Goal: Transaction & Acquisition: Purchase product/service

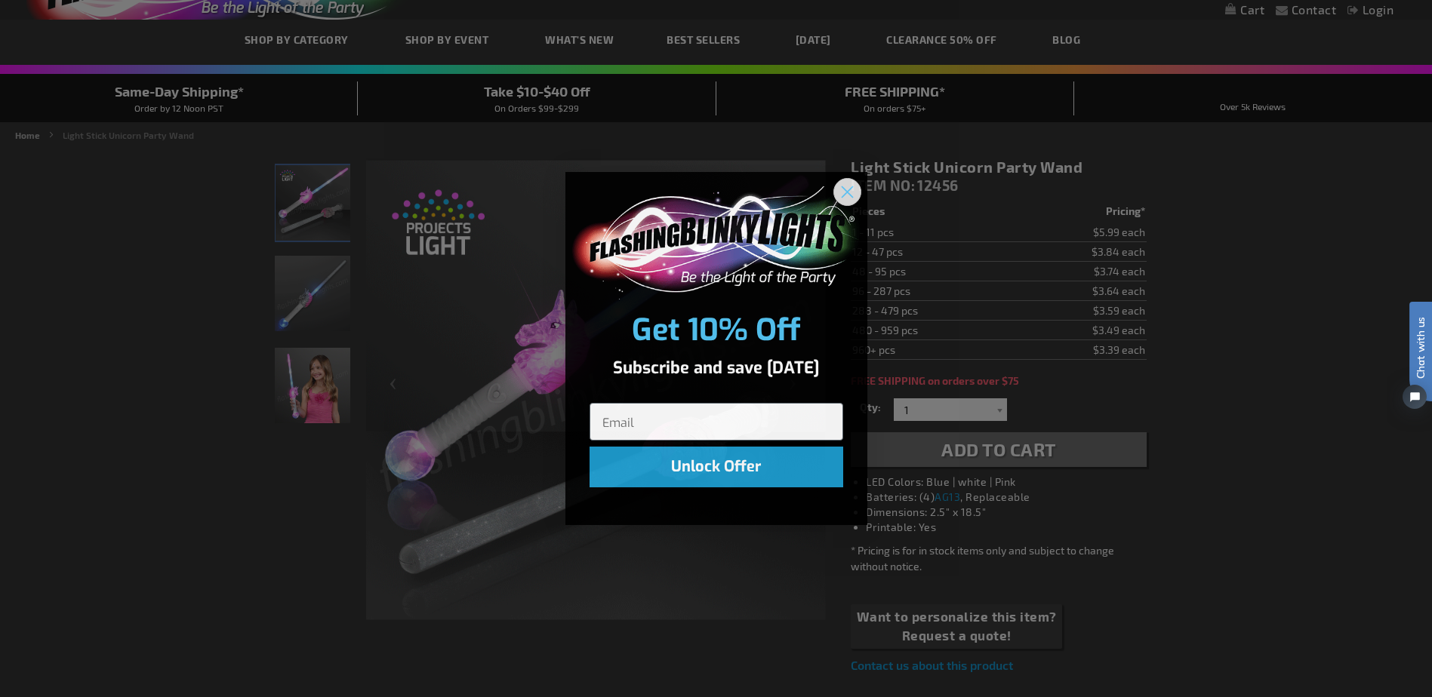
click at [840, 183] on circle "Close dialog" at bounding box center [846, 191] width 25 height 25
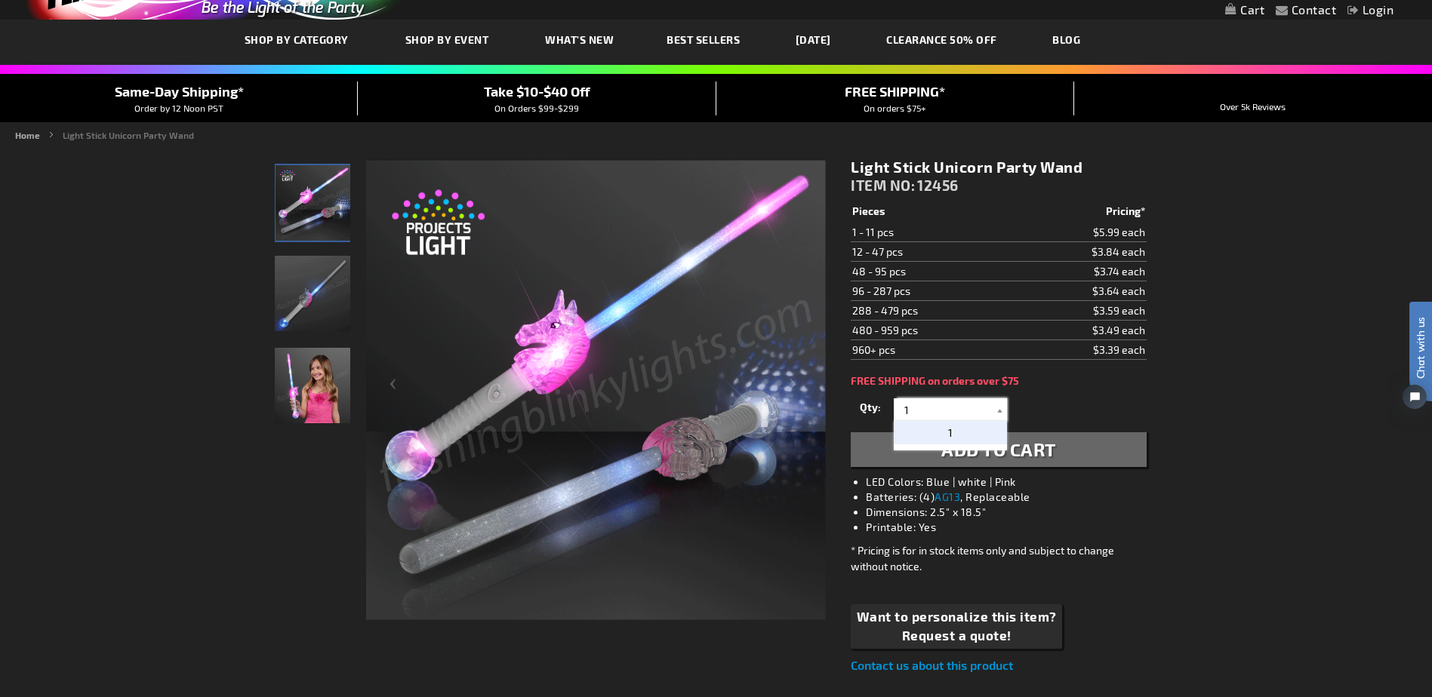
click at [916, 404] on input "1" at bounding box center [952, 410] width 109 height 23
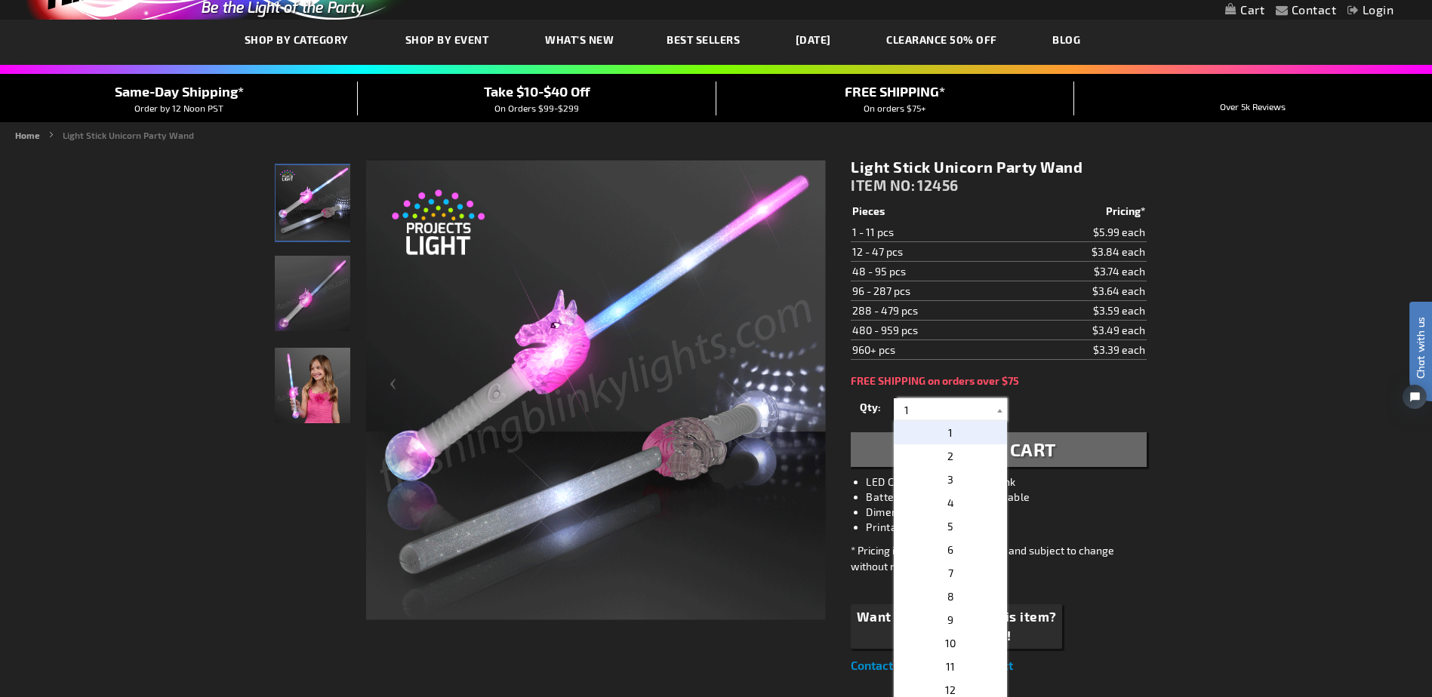
click at [915, 404] on input "1" at bounding box center [952, 410] width 109 height 23
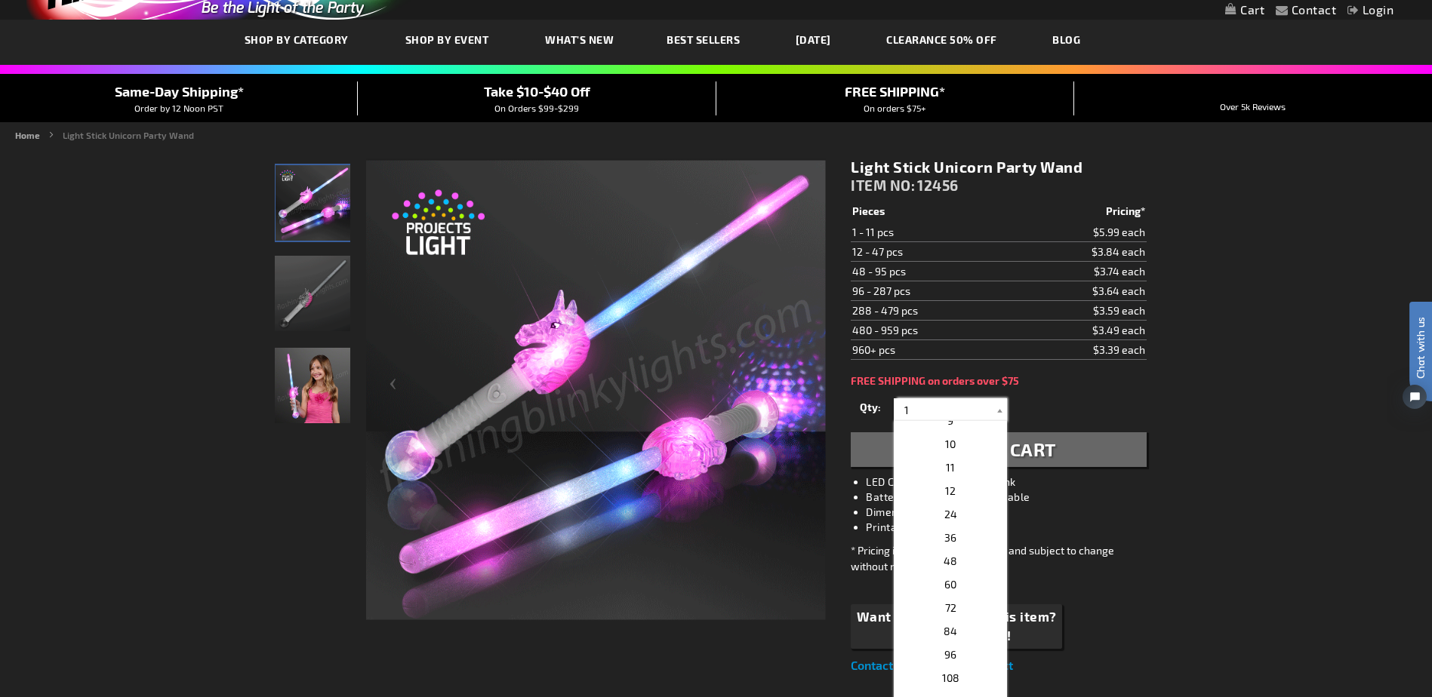
scroll to position [226, 0]
click at [967, 538] on p "48" at bounding box center [950, 533] width 113 height 23
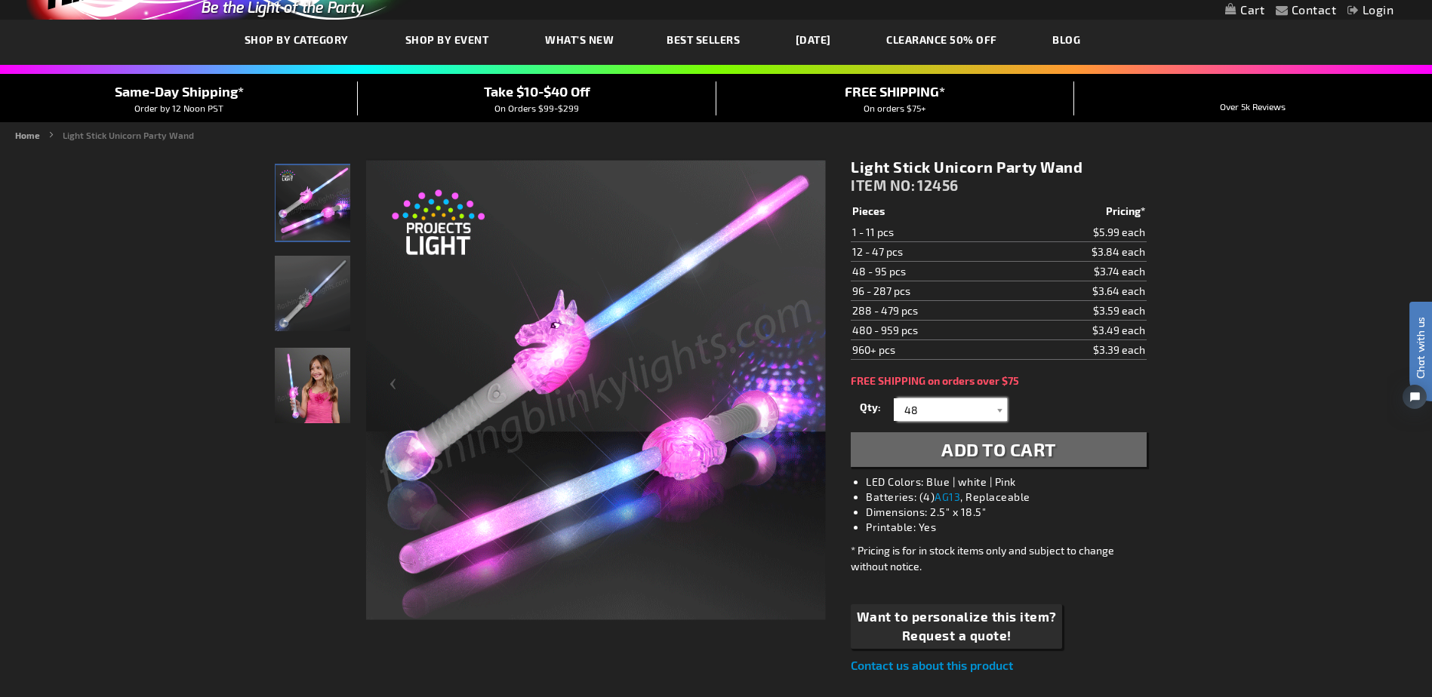
click at [942, 401] on input "48" at bounding box center [952, 410] width 109 height 23
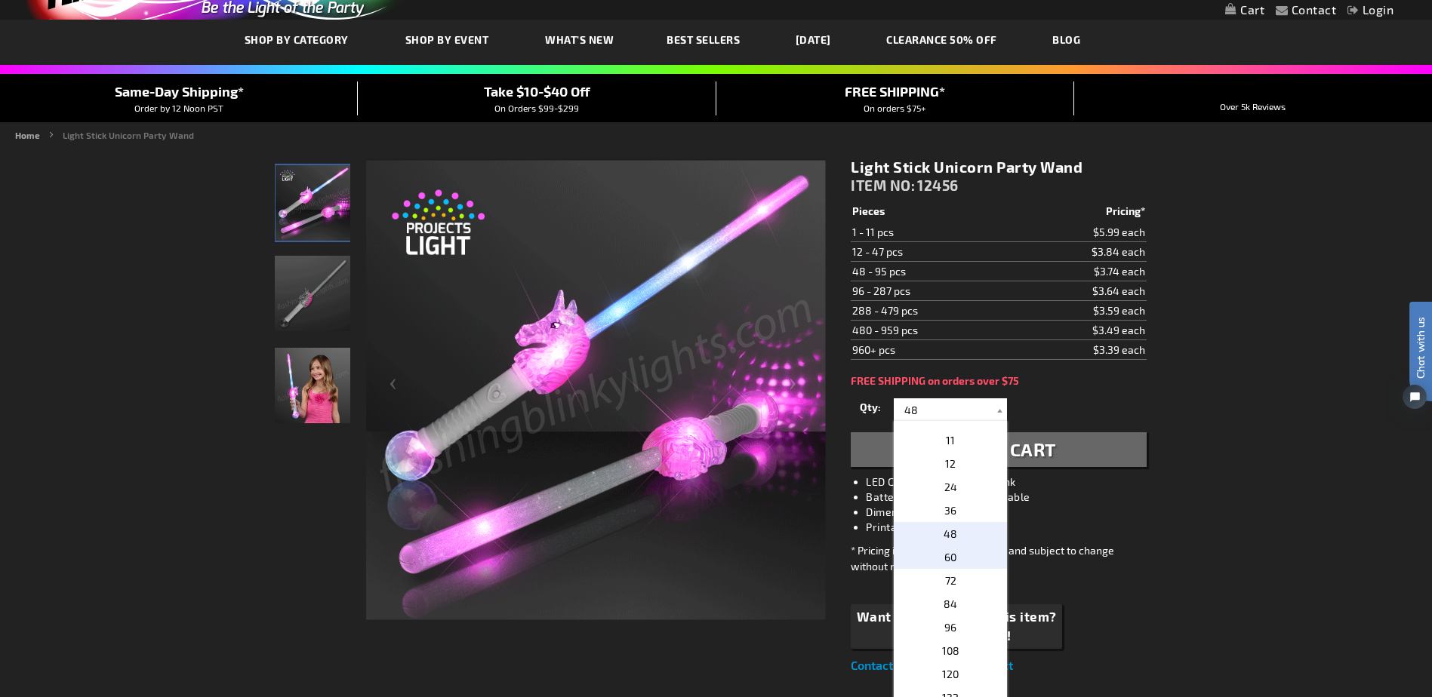
click at [957, 553] on p "60" at bounding box center [950, 557] width 113 height 23
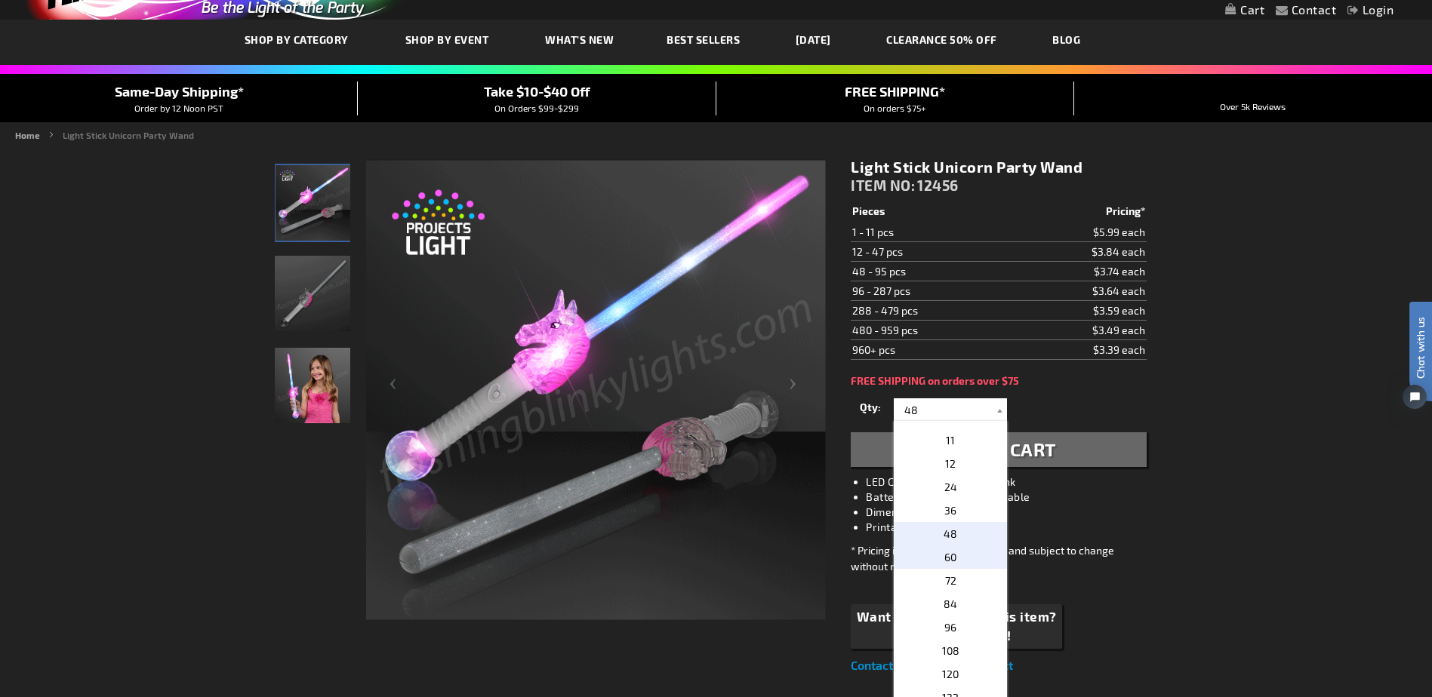
type input "60"
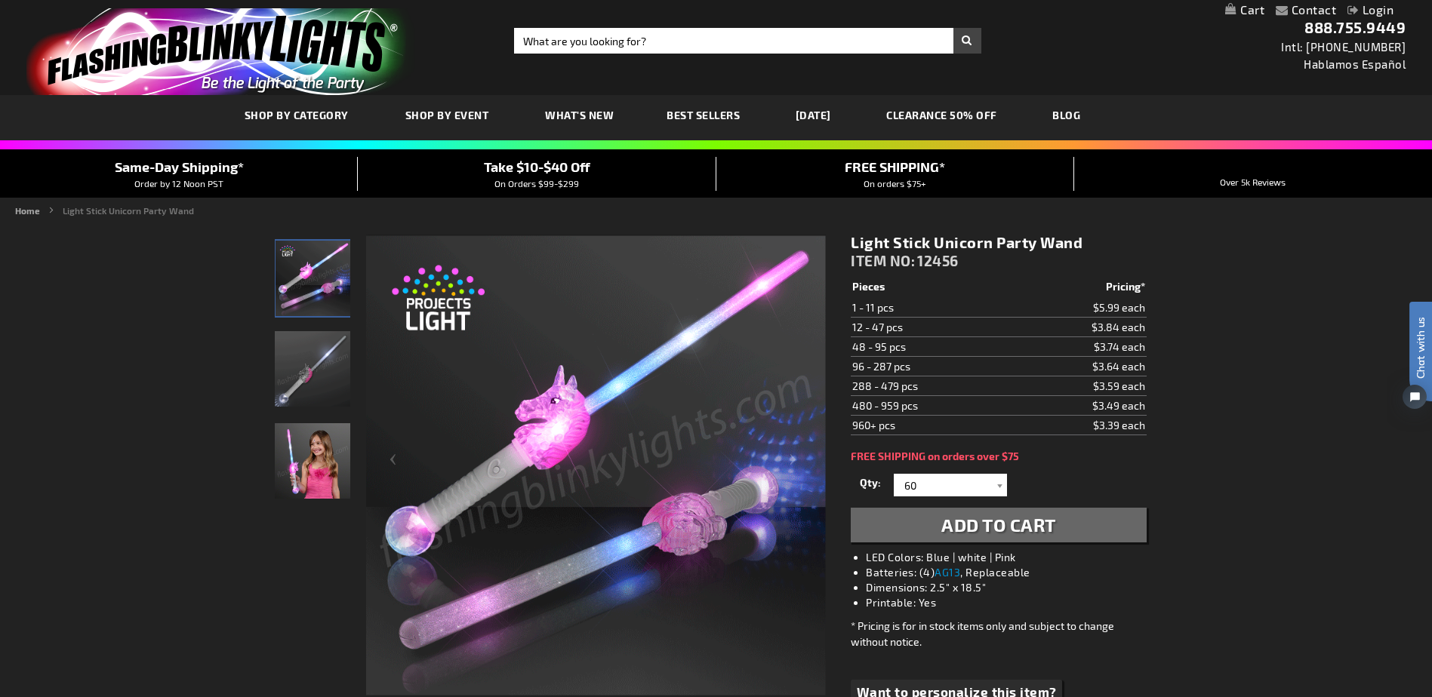
scroll to position [75, 0]
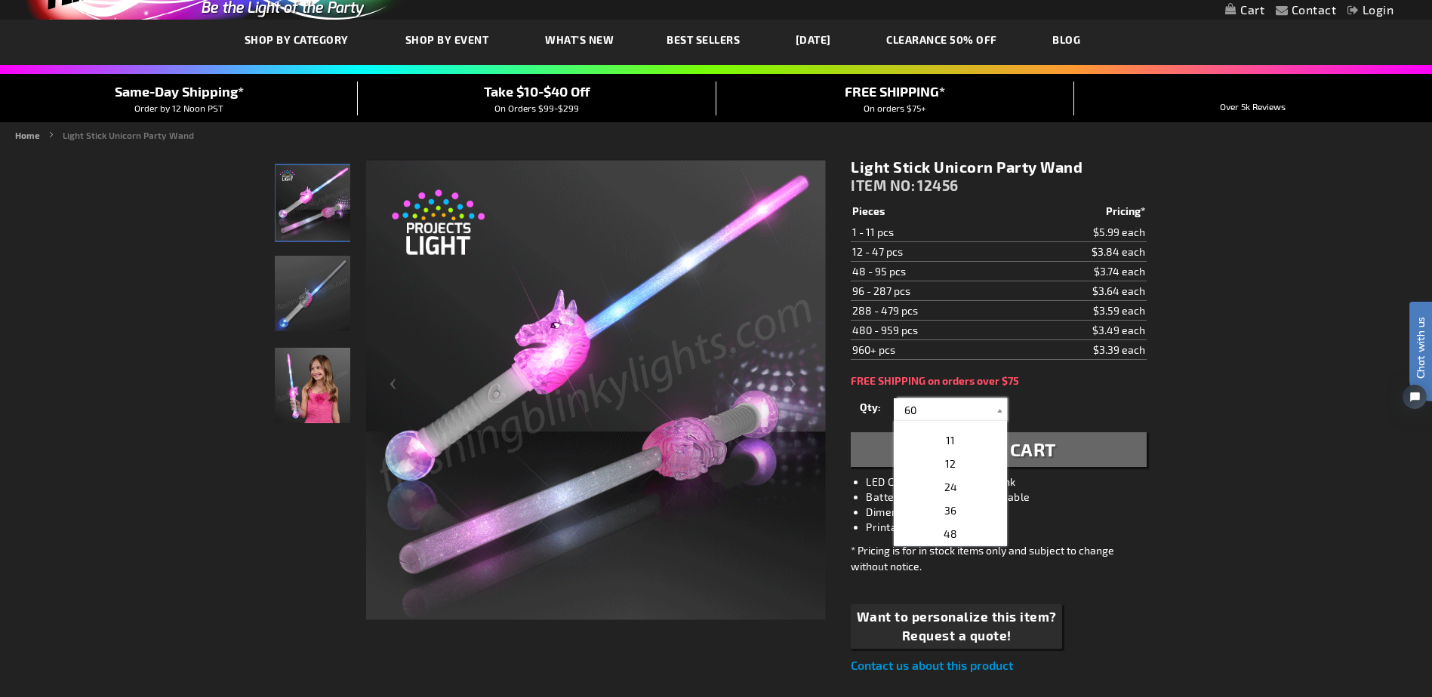
click at [960, 413] on input "60" at bounding box center [952, 410] width 109 height 23
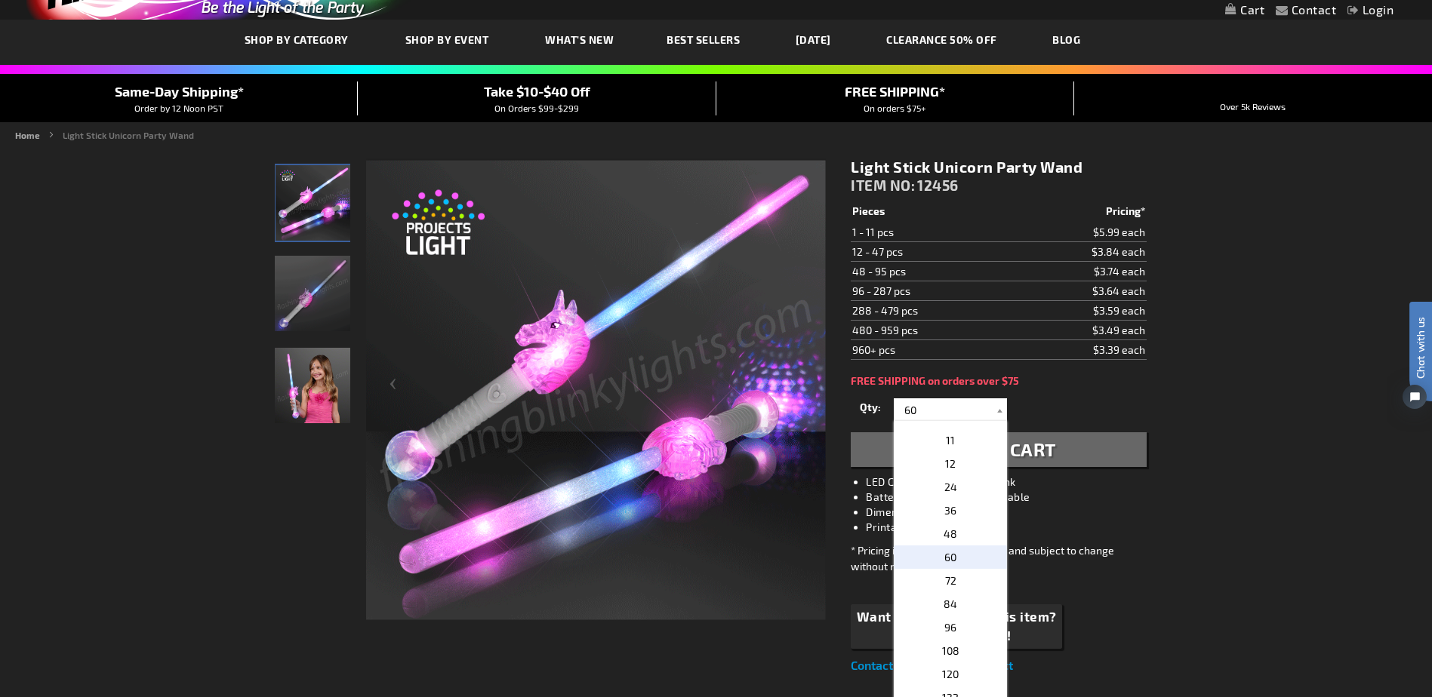
click at [947, 563] on span "60" at bounding box center [950, 557] width 12 height 13
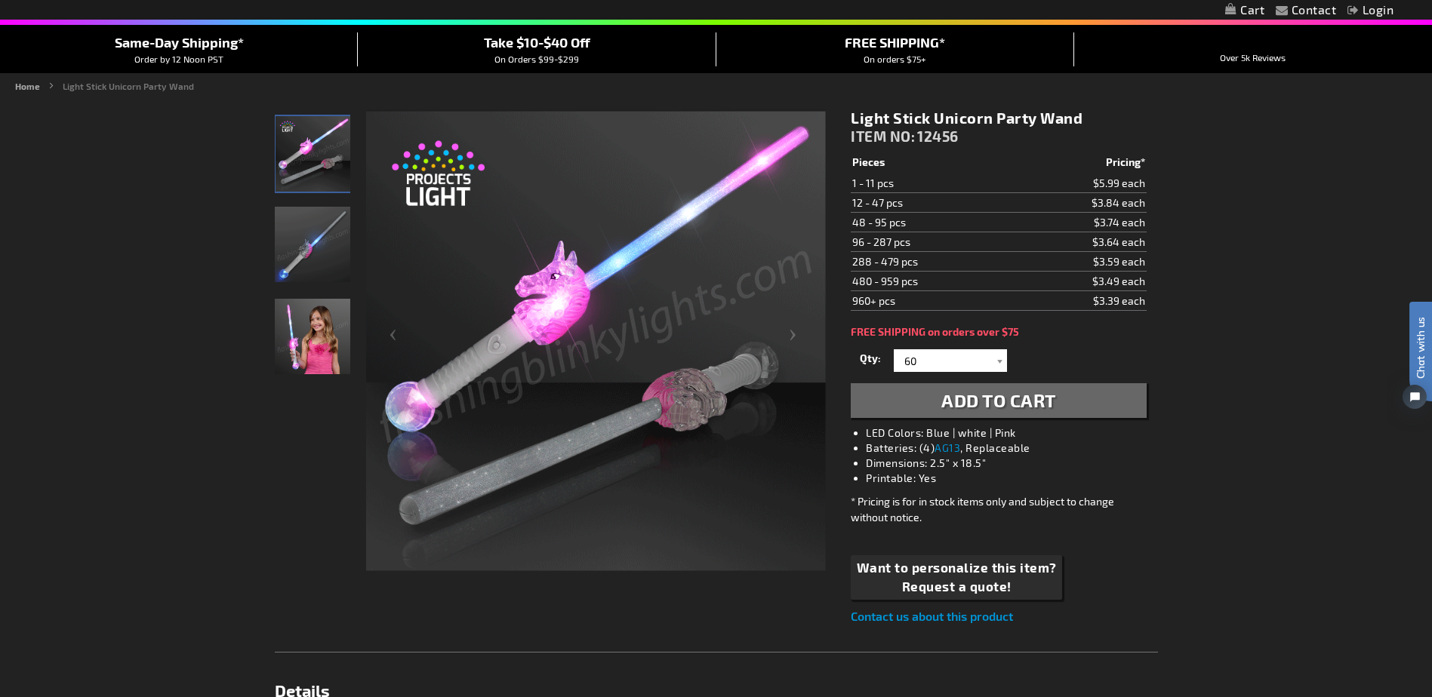
scroll to position [151, 0]
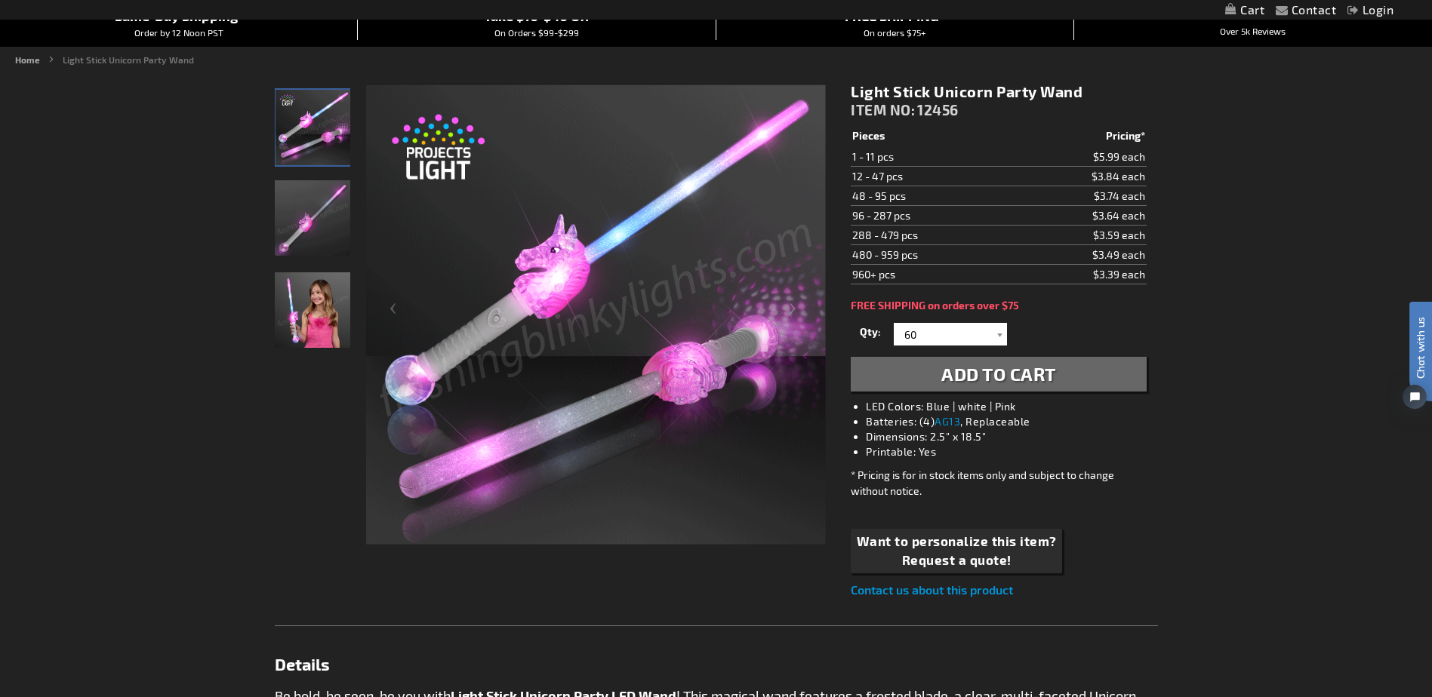
click at [1014, 390] on button "Add to Cart" at bounding box center [998, 374] width 295 height 35
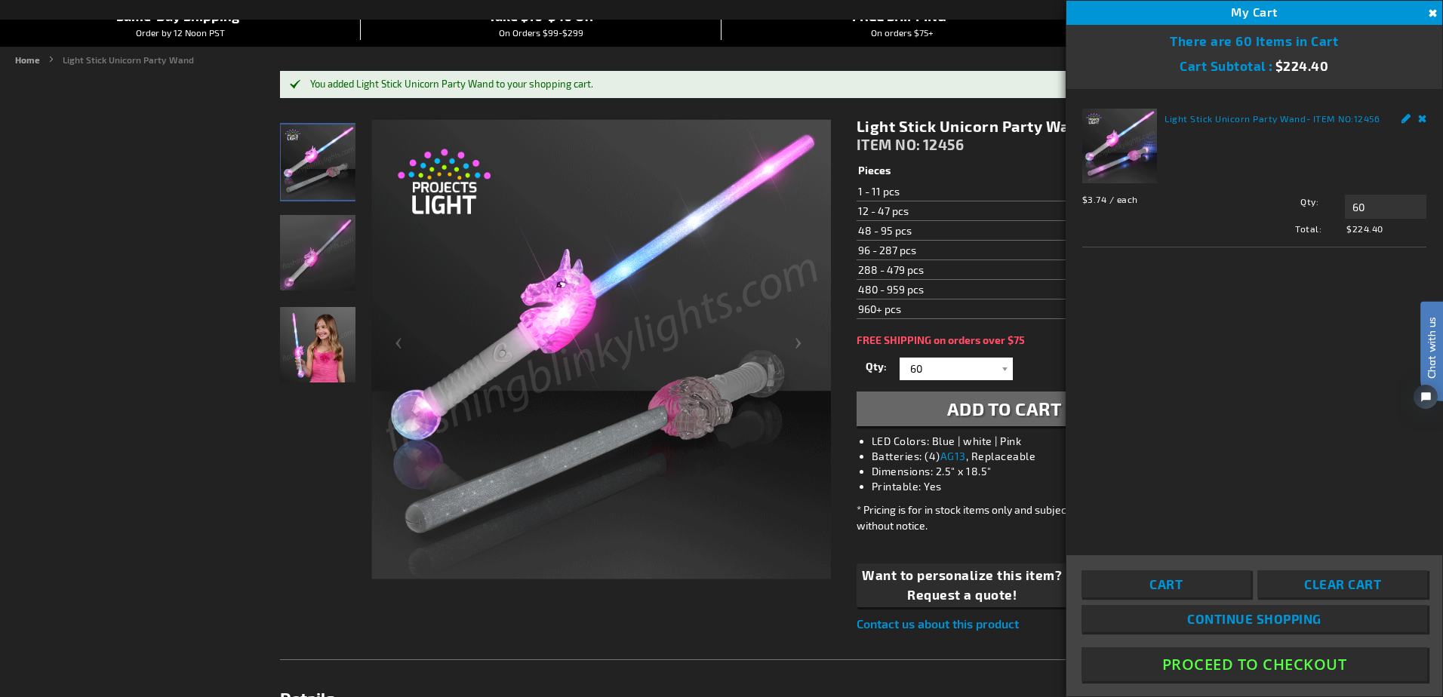
click at [944, 100] on main "You added Light Stick Unicorn Party Wand to your shopping cart. Checkout as a n…" at bounding box center [722, 668] width 906 height 1194
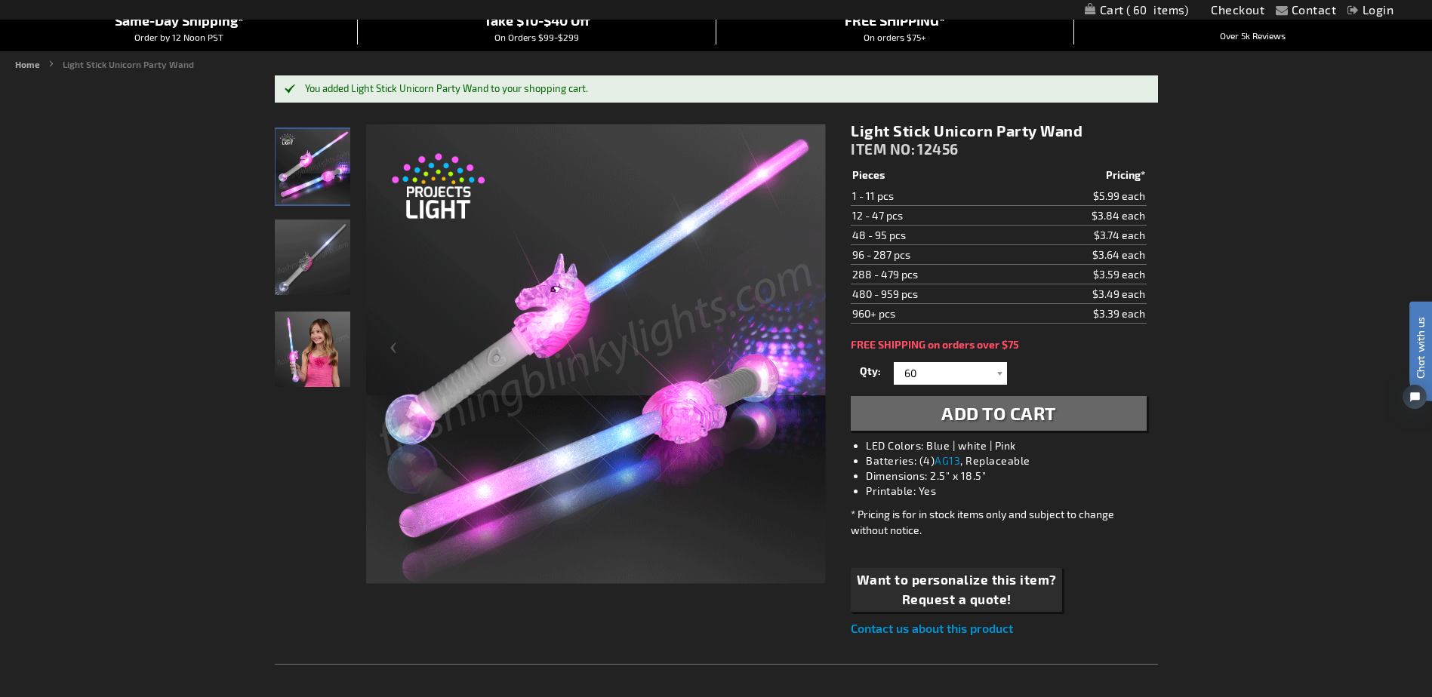
scroll to position [0, 0]
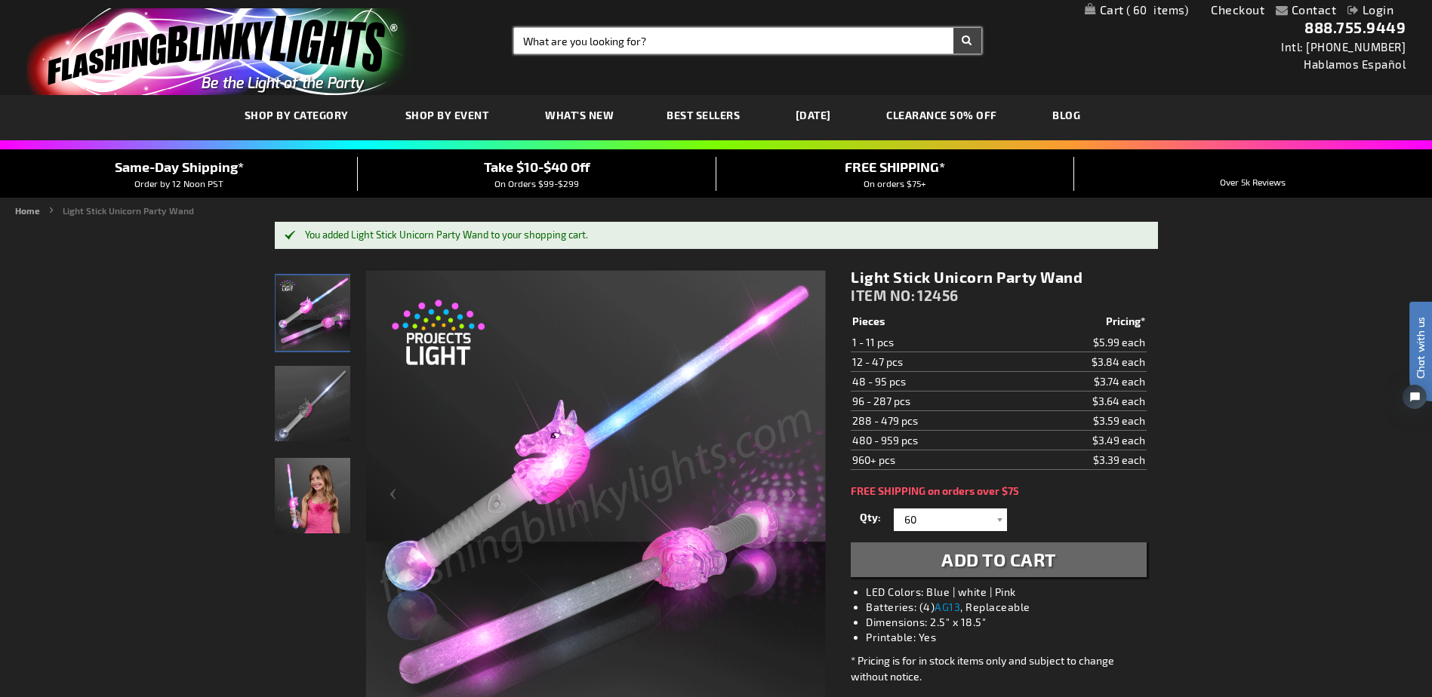
click at [568, 49] on input "Search" at bounding box center [747, 41] width 466 height 26
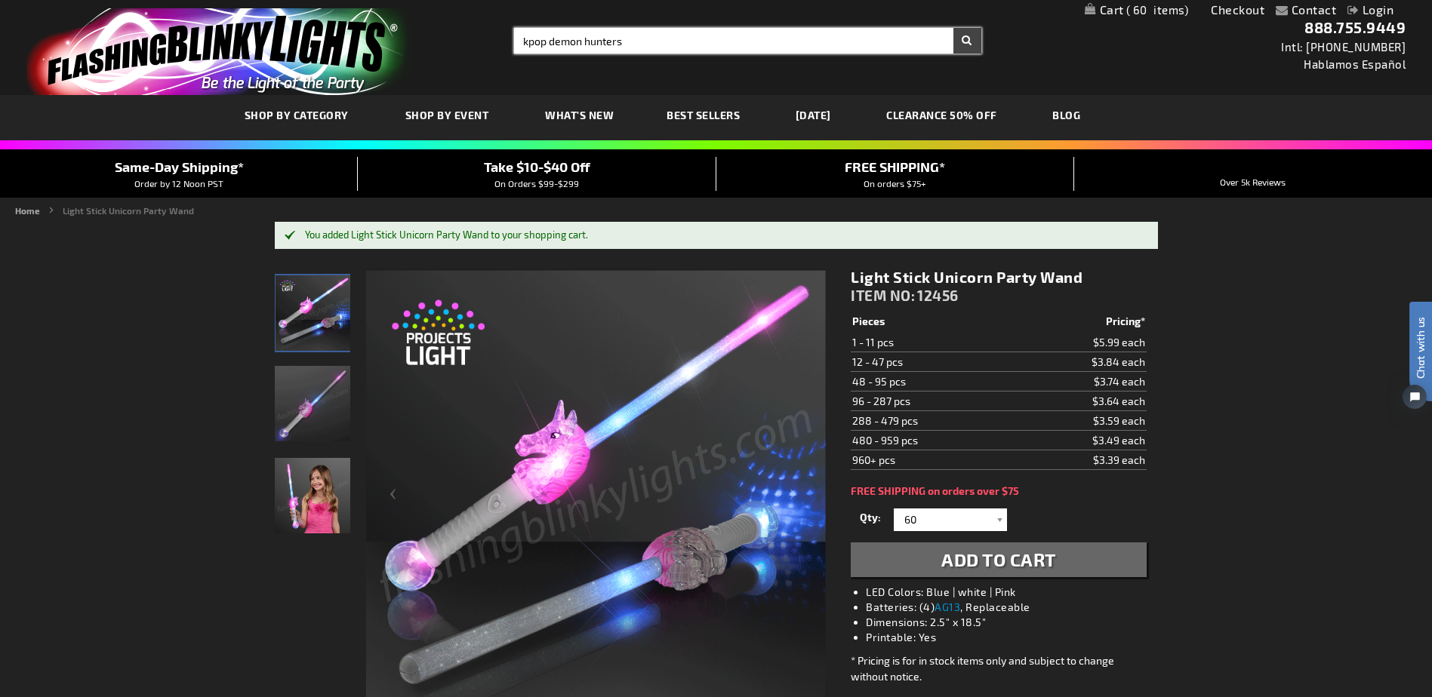
type input "kpop demon hunters"
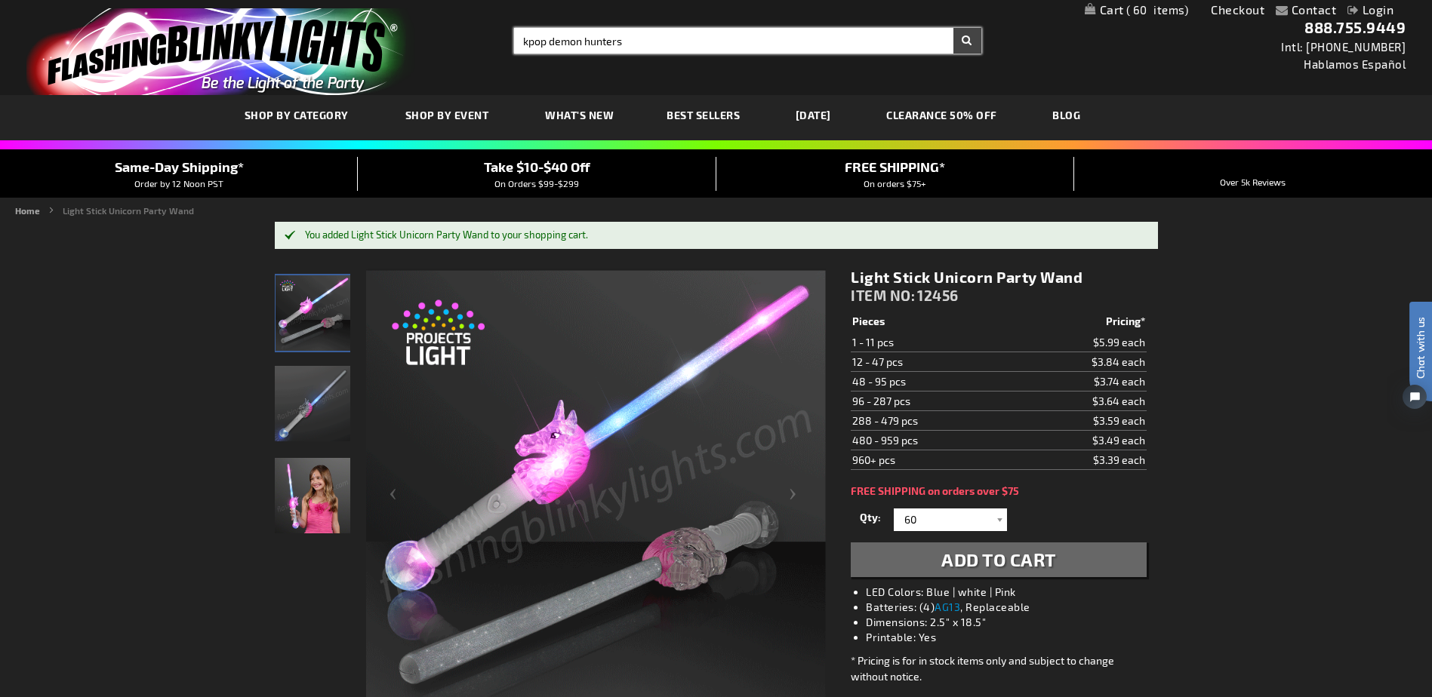
click at [953, 28] on button "Search" at bounding box center [967, 41] width 28 height 26
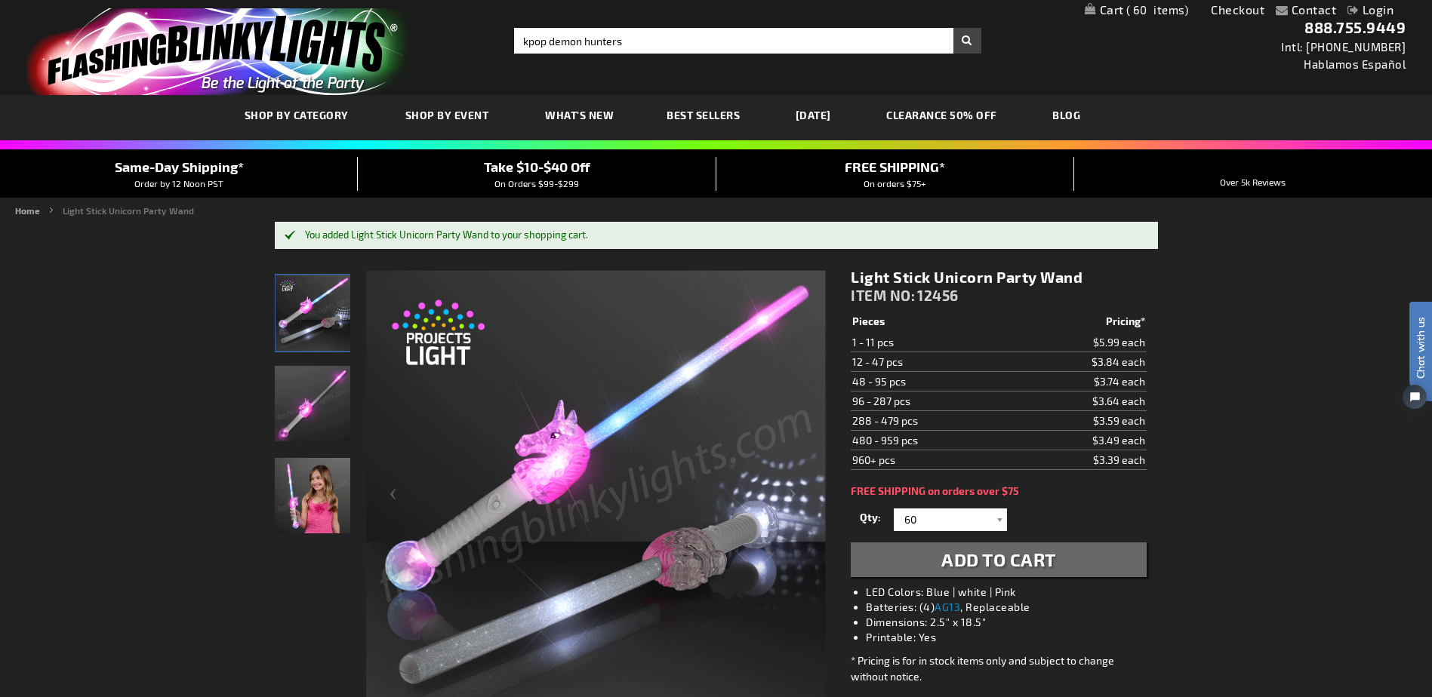
click at [970, 38] on button "Search" at bounding box center [967, 41] width 28 height 26
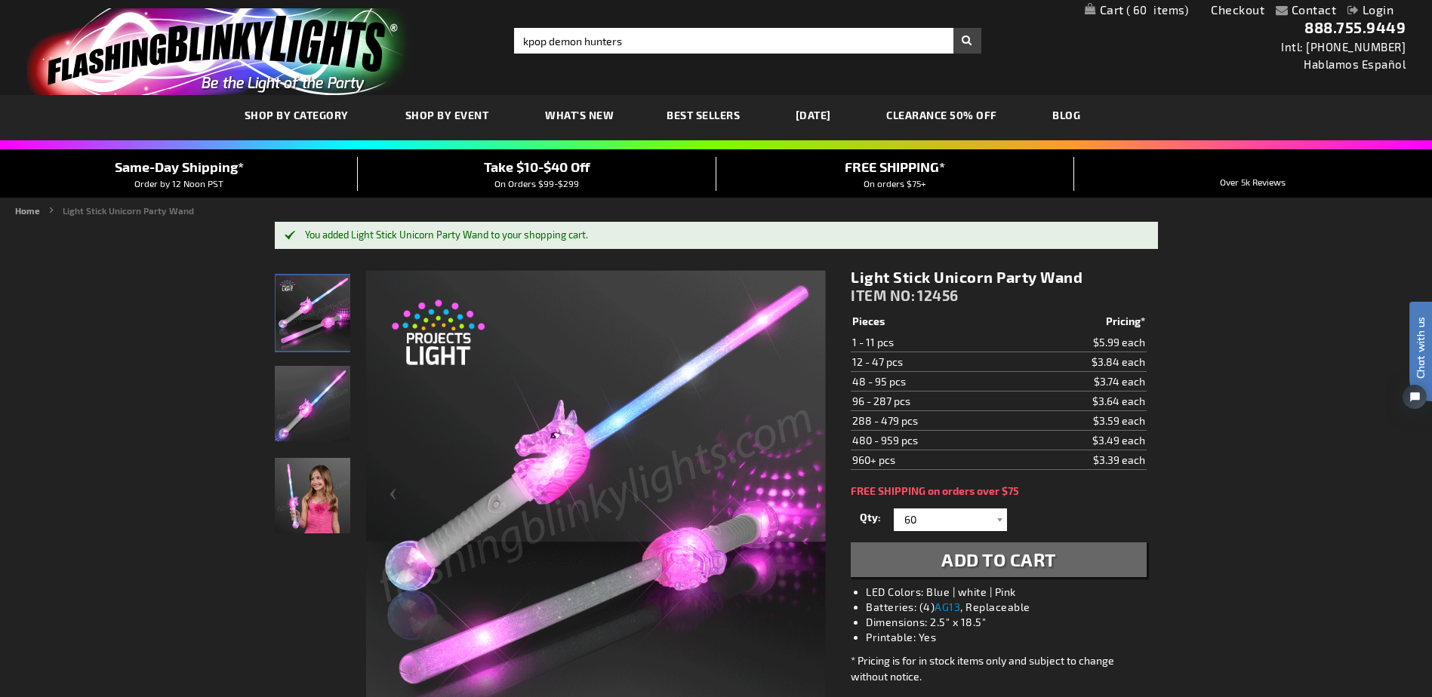
click at [957, 119] on link "CLEARANCE 50% OFF" at bounding box center [942, 115] width 134 height 51
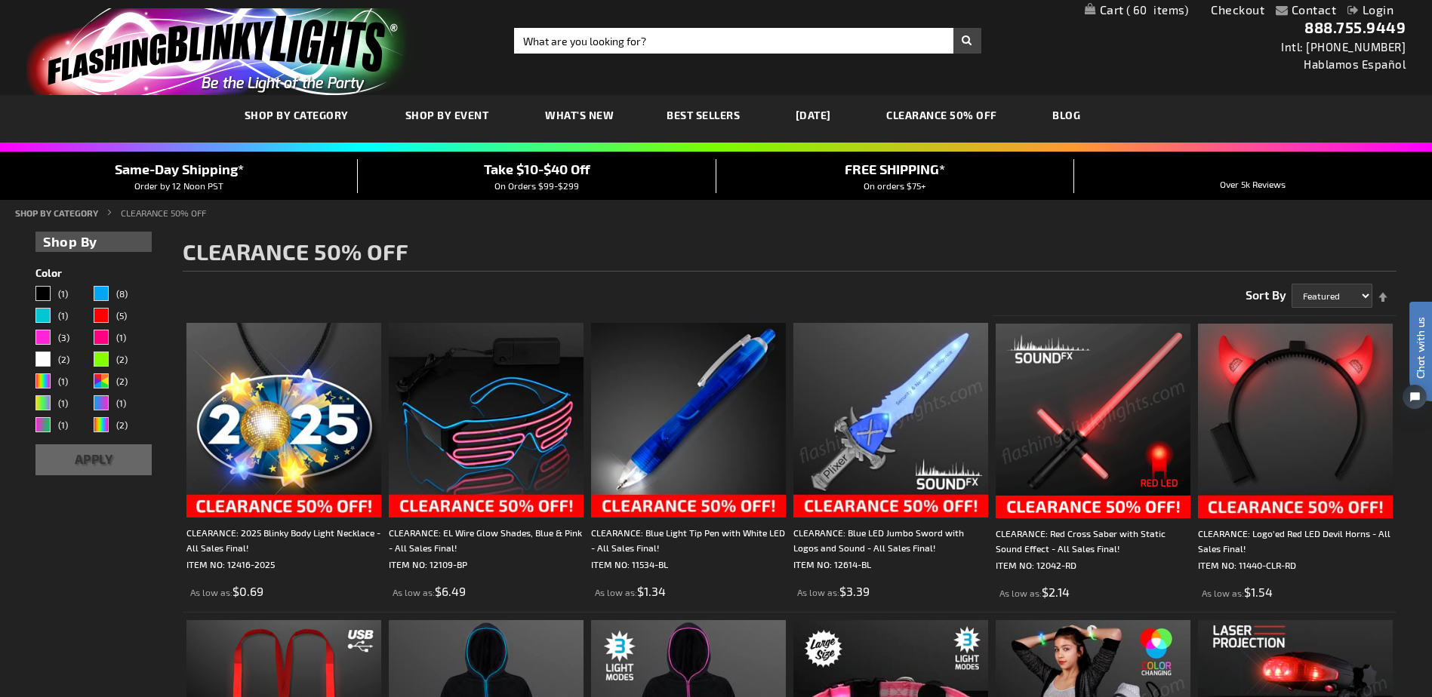
click at [694, 110] on span "Best Sellers" at bounding box center [703, 115] width 73 height 13
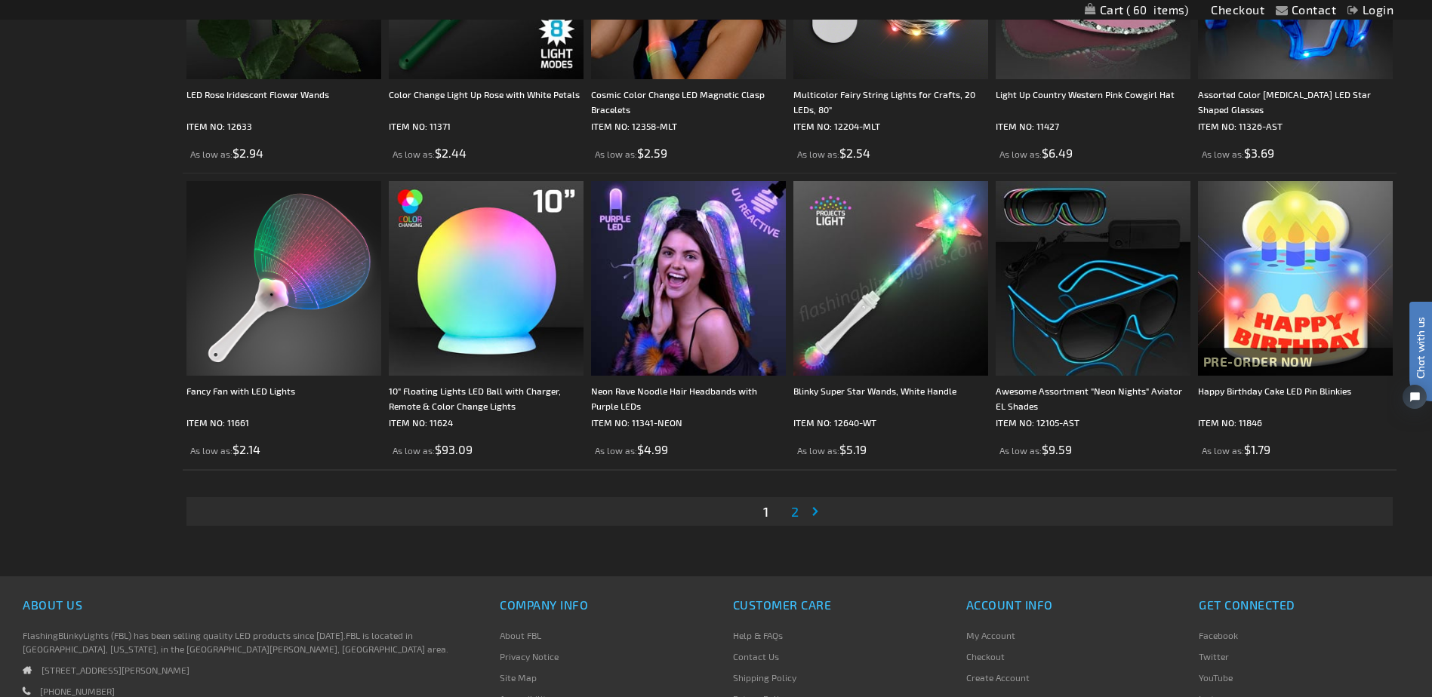
scroll to position [3019, 0]
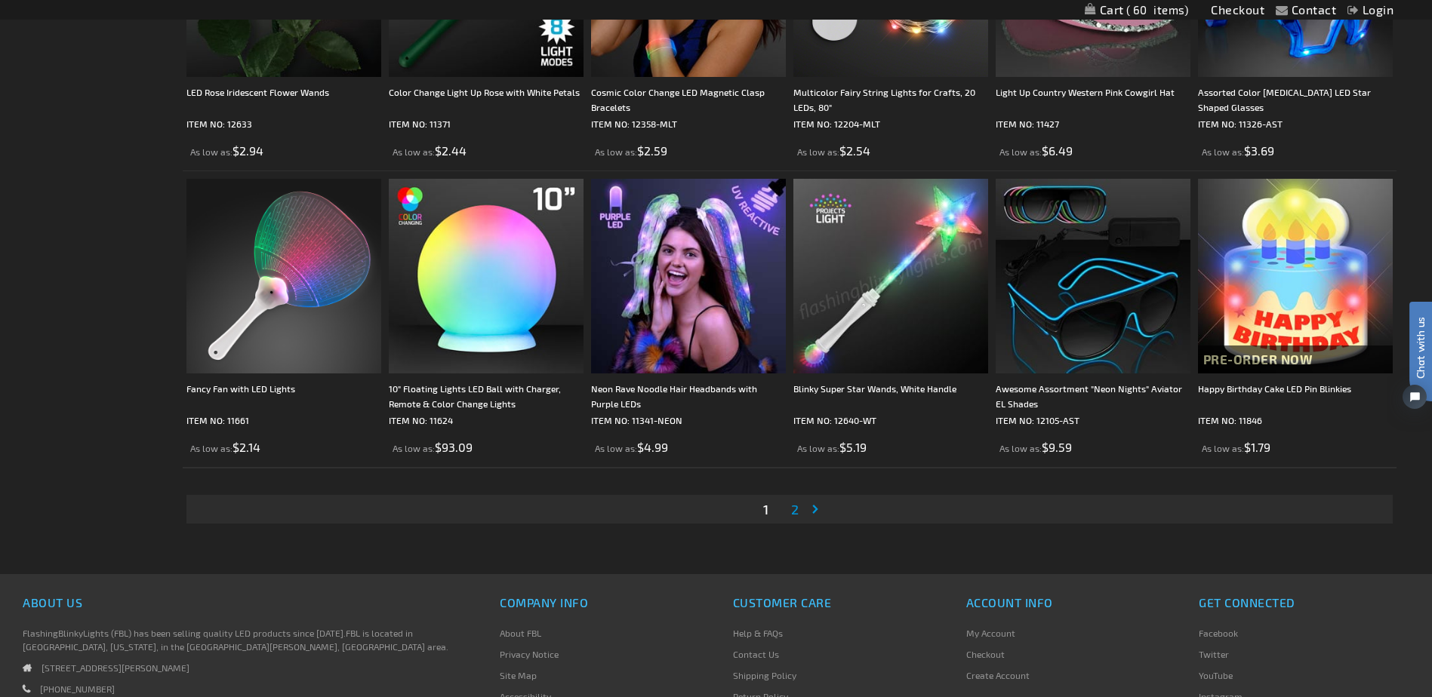
click at [796, 511] on span "2" at bounding box center [795, 509] width 8 height 17
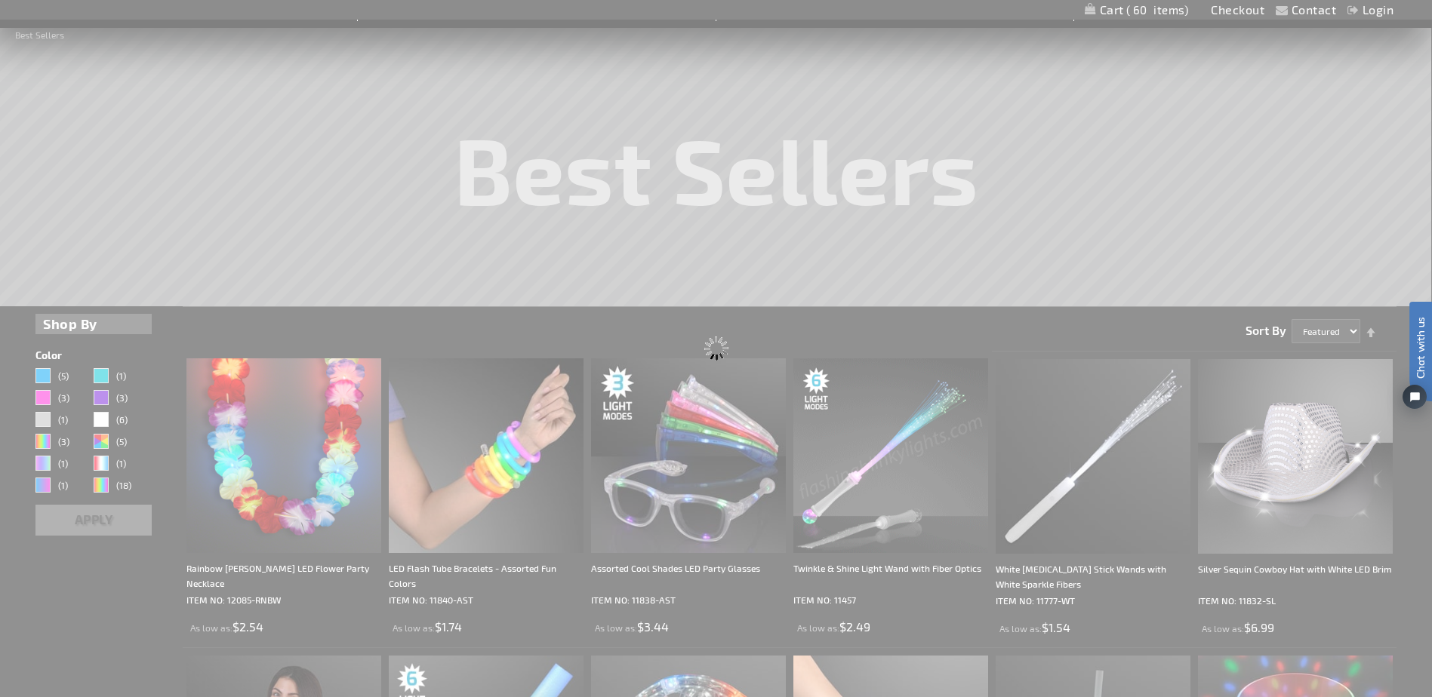
scroll to position [0, 0]
